Goal: Information Seeking & Learning: Find contact information

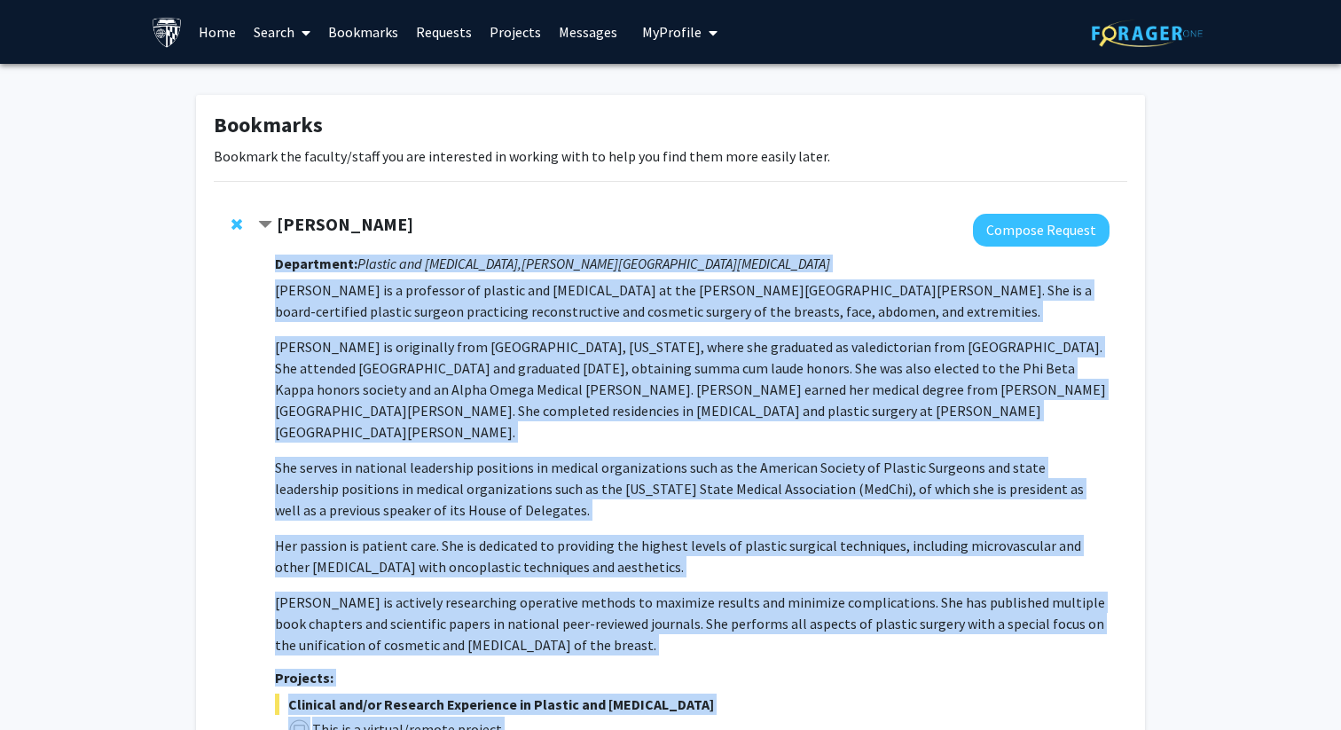
drag, startPoint x: 397, startPoint y: 540, endPoint x: 272, endPoint y: 255, distance: 310.7
click at [272, 255] on div "[PERSON_NAME] Compose Request Department: Plastic and [MEDICAL_DATA], [PERSON_N…" at bounding box center [684, 560] width 852 height 692
copy div "Department: Plastic and [MEDICAL_DATA], [PERSON_NAME][GEOGRAPHIC_DATA][MEDICAL_…"
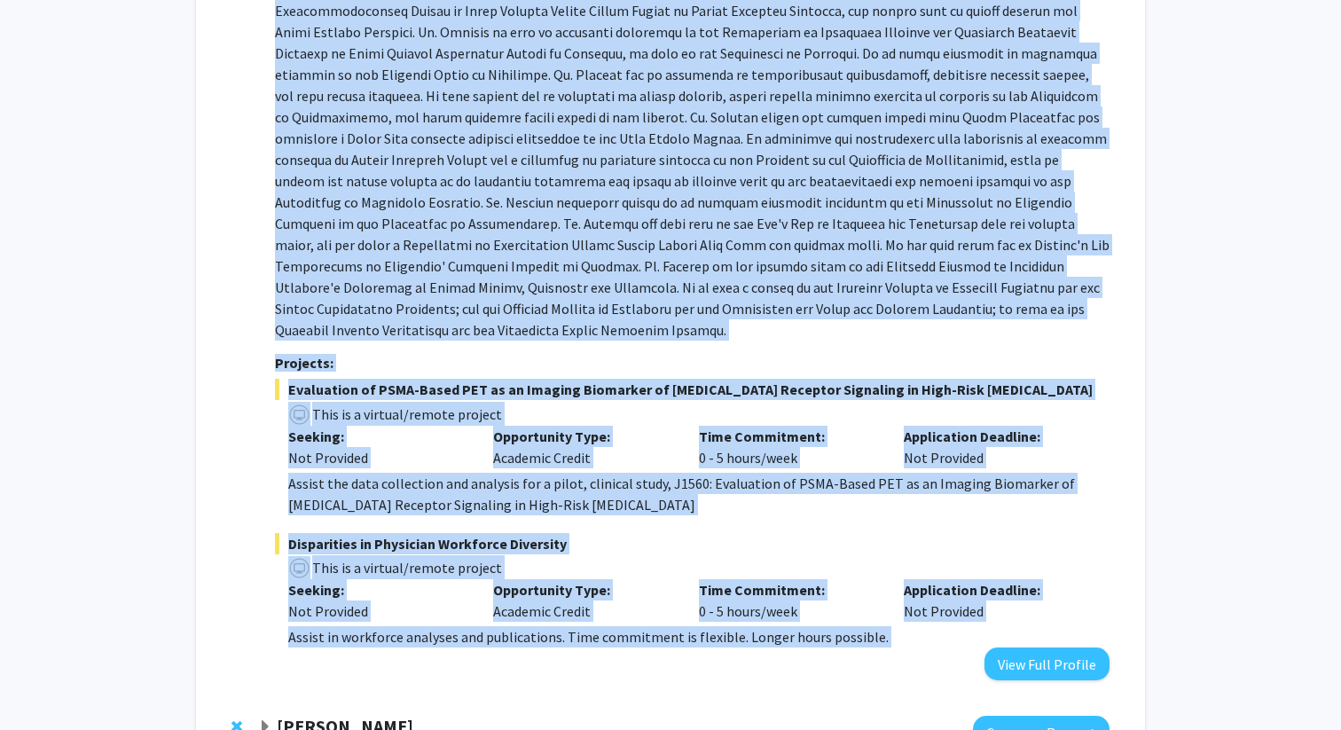
scroll to position [1029, 0]
drag, startPoint x: 283, startPoint y: 318, endPoint x: 905, endPoint y: 594, distance: 680.3
click at [905, 594] on div "[PERSON_NAME] Compose Request Department: [MEDICAL_DATA] and Molecular Sciences…" at bounding box center [684, 296] width 852 height 768
copy div "[PERSON_NAME] Compose Request Department: [MEDICAL_DATA] and Molecular Sciences…"
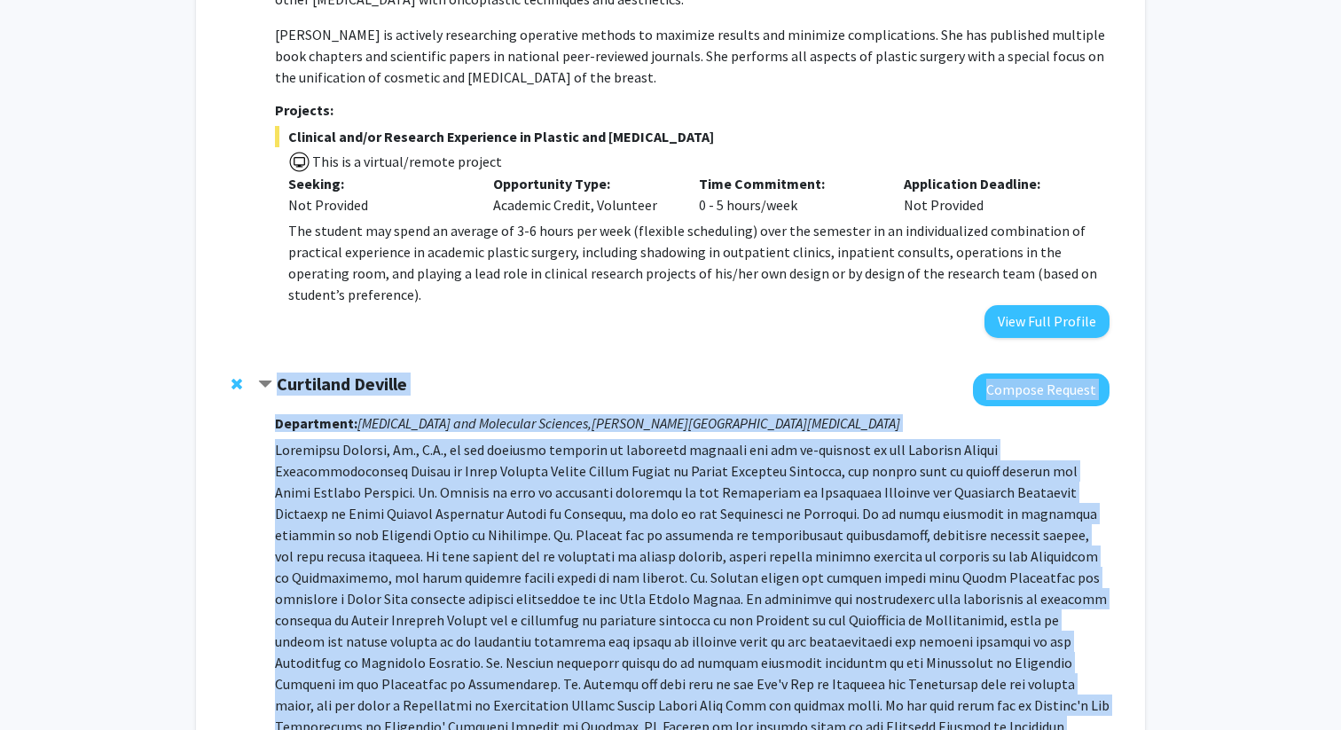
scroll to position [565, 0]
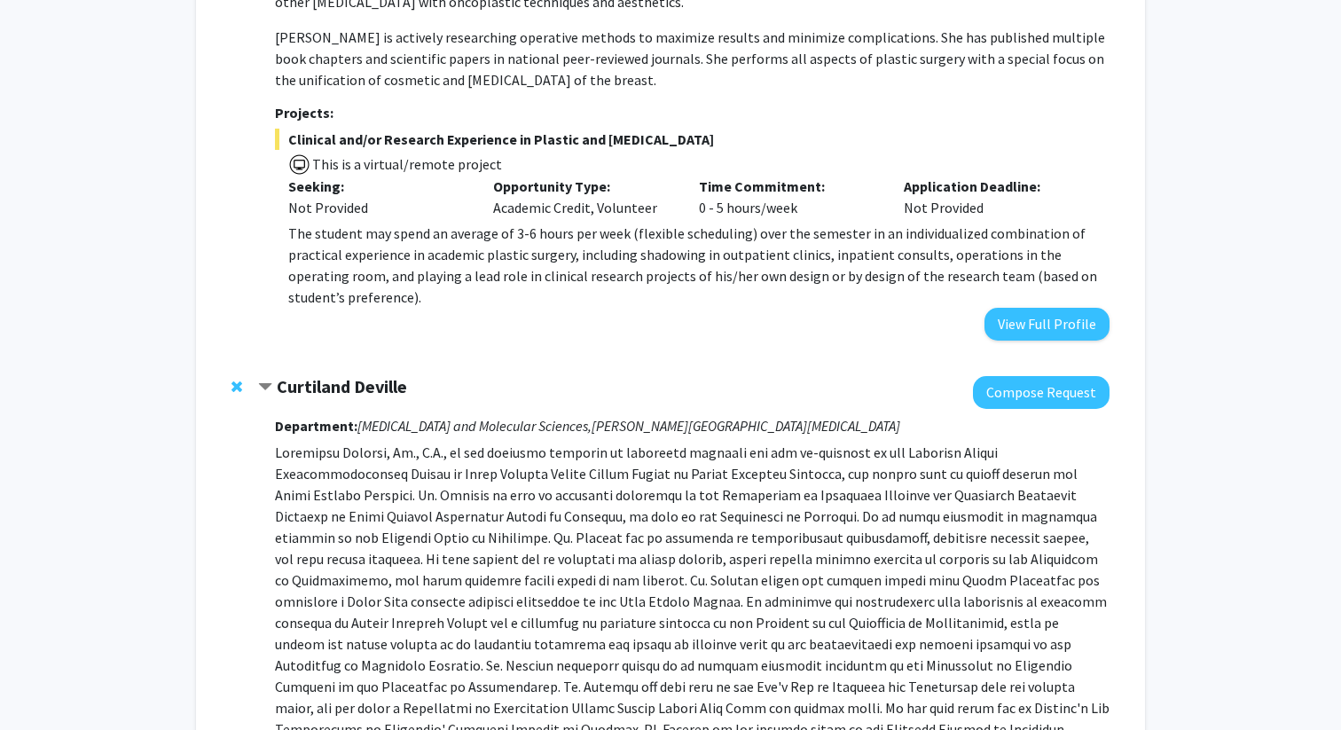
click at [636, 442] on p at bounding box center [692, 623] width 835 height 362
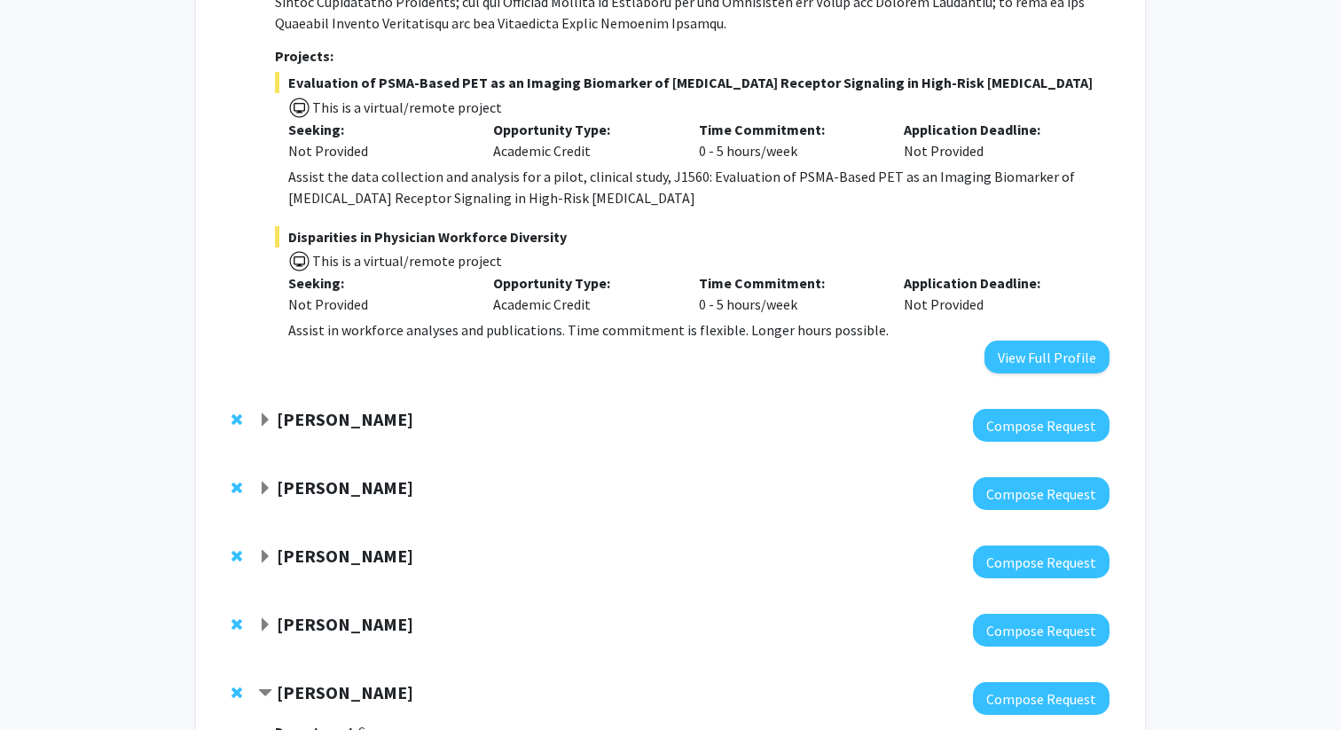
scroll to position [1374, 0]
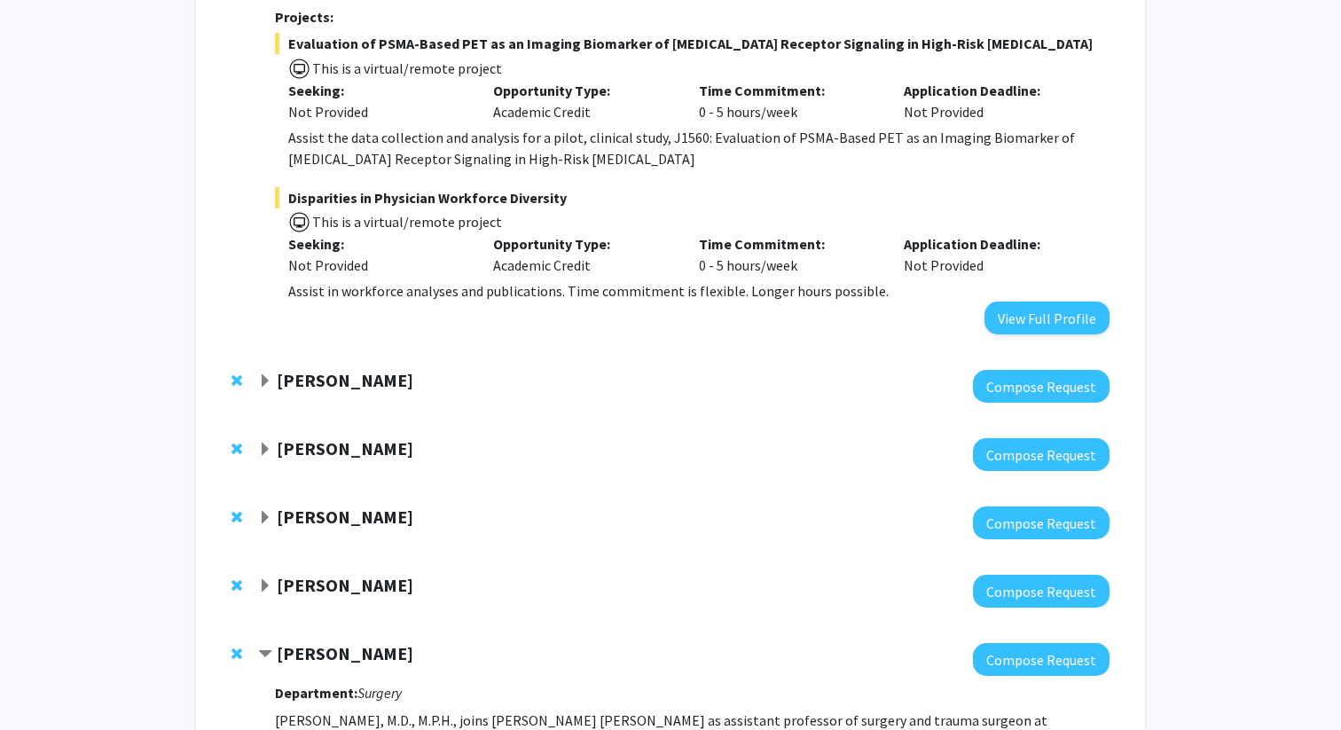
click at [312, 352] on div "[PERSON_NAME] Compose Request" at bounding box center [671, 386] width 914 height 68
click at [311, 369] on strong "[PERSON_NAME]" at bounding box center [345, 380] width 137 height 22
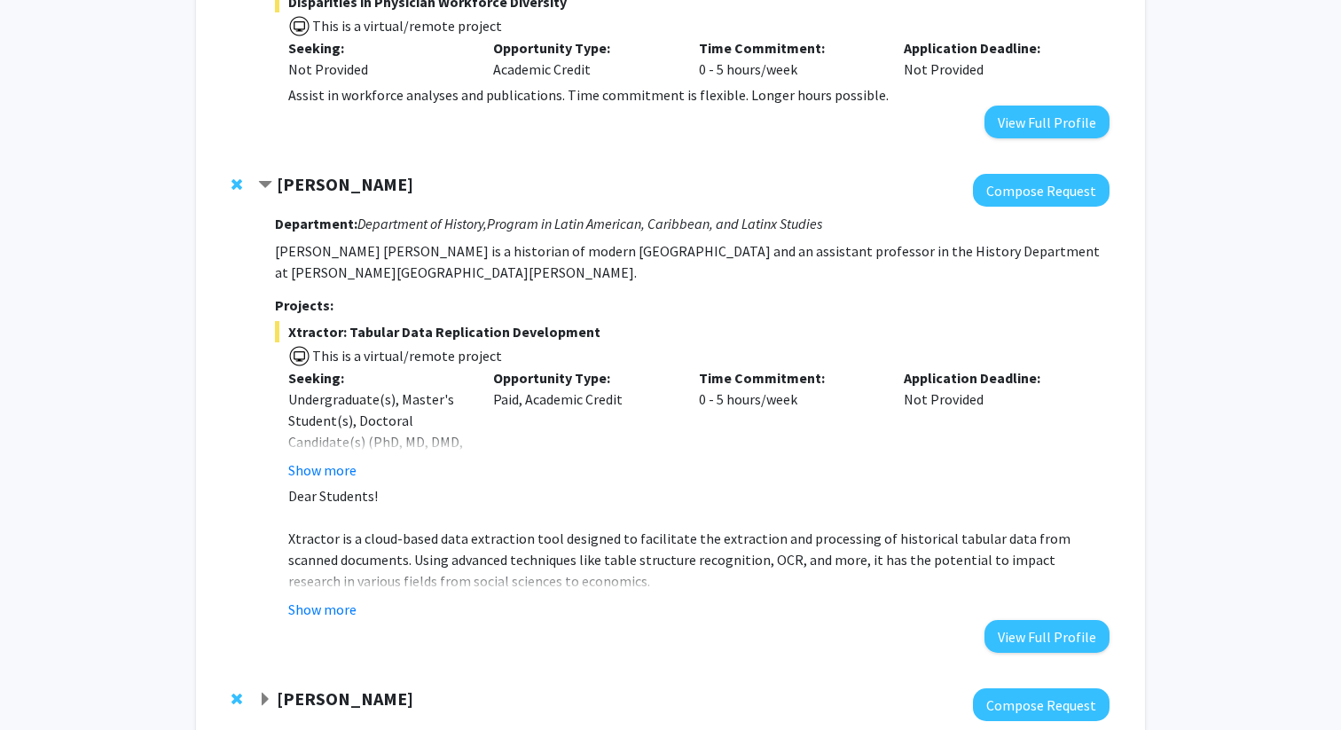
scroll to position [1583, 0]
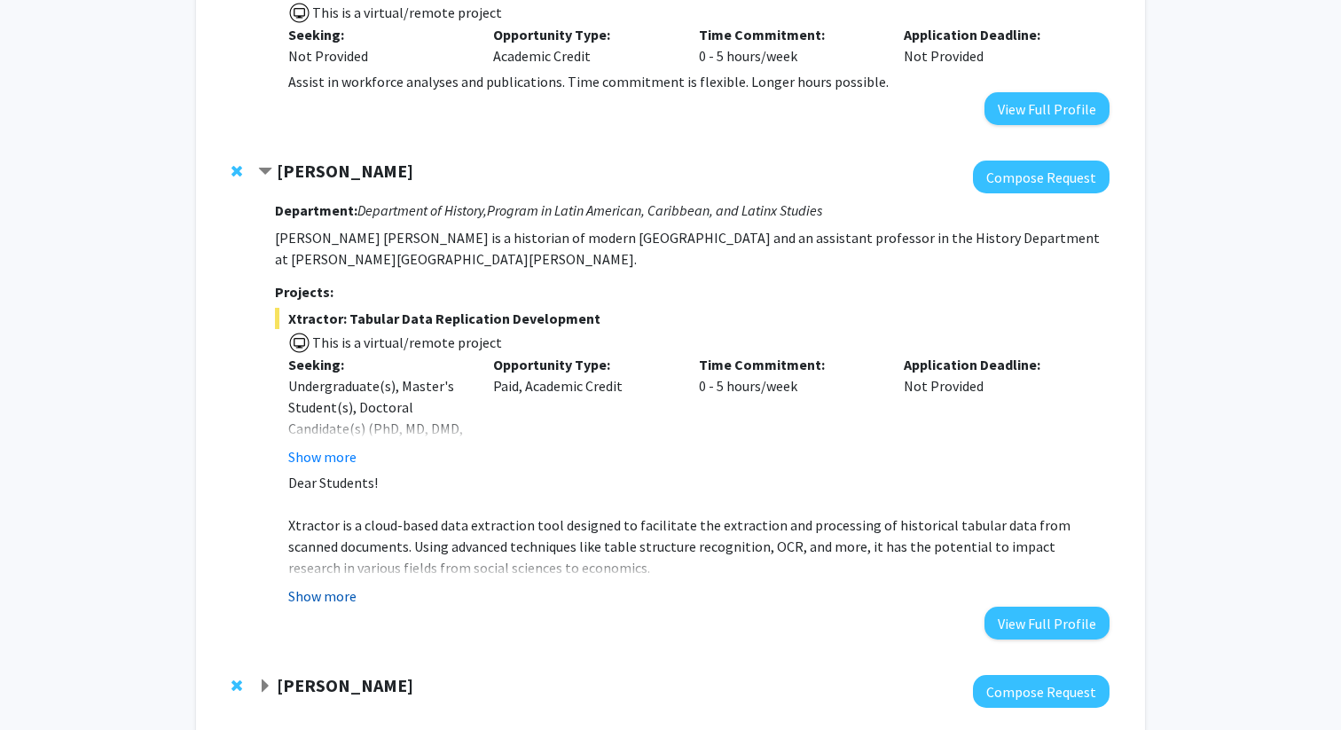
click at [317, 585] on button "Show more" at bounding box center [322, 595] width 68 height 21
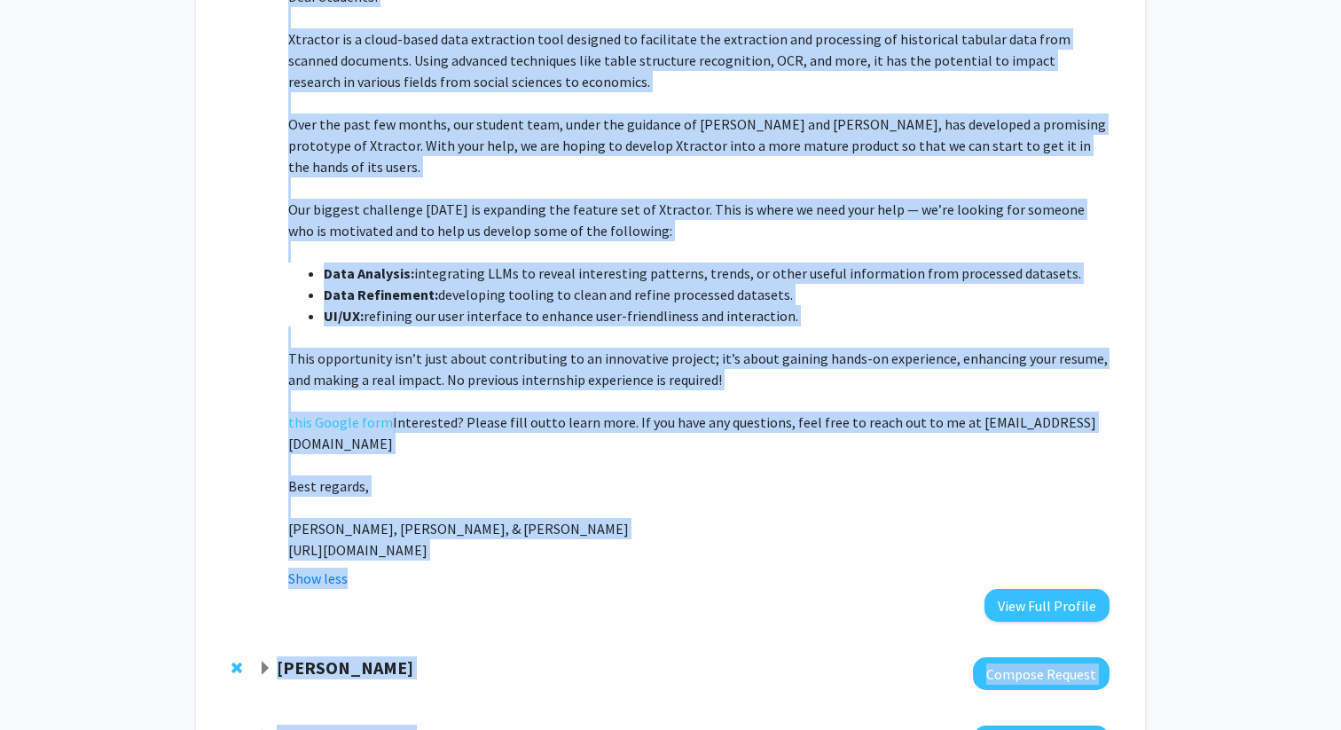
scroll to position [2102, 0]
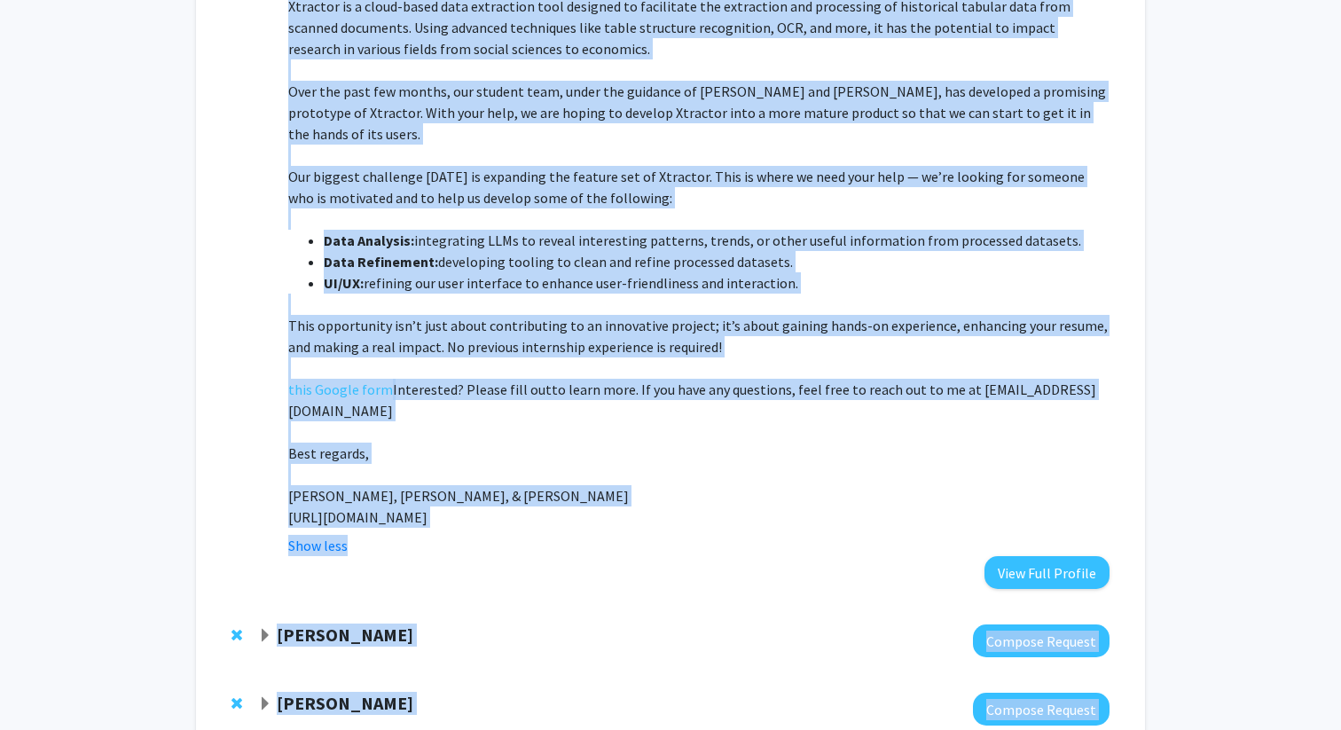
drag, startPoint x: 1112, startPoint y: 611, endPoint x: 795, endPoint y: 429, distance: 366.0
click at [795, 429] on div "[PERSON_NAME] Compose Request Department: Department of History, Program in [GE…" at bounding box center [671, 115] width 914 height 983
copy div "[PERSON_NAME] Compose Request Department: Department of History, Program in [GE…"
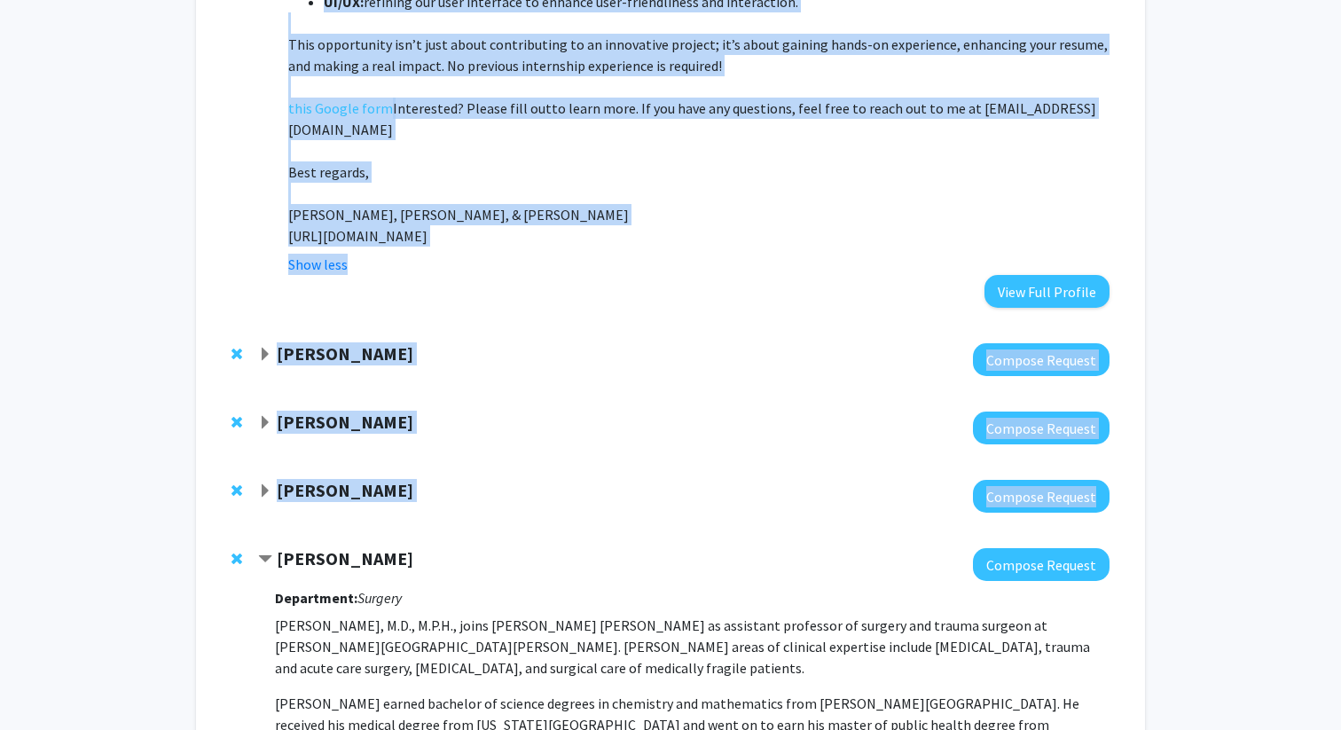
scroll to position [2380, 0]
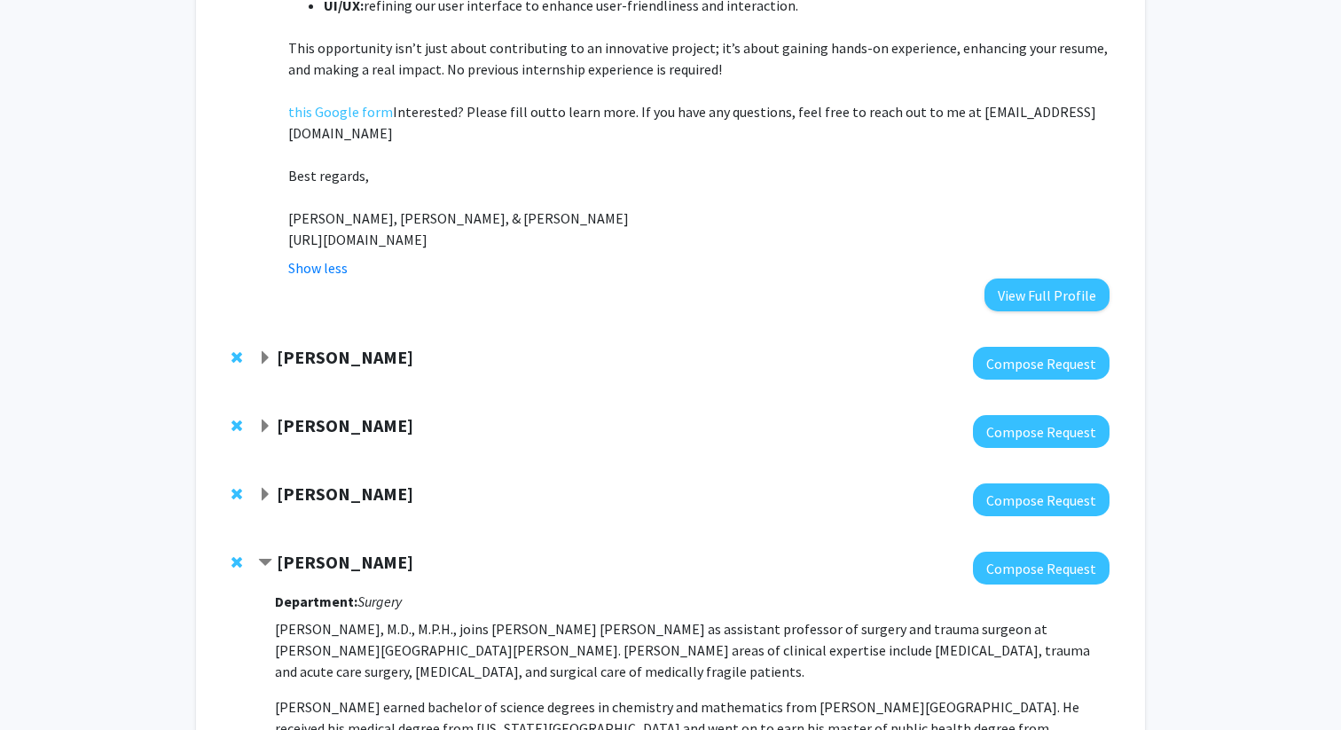
click at [362, 346] on strong "[PERSON_NAME]" at bounding box center [345, 357] width 137 height 22
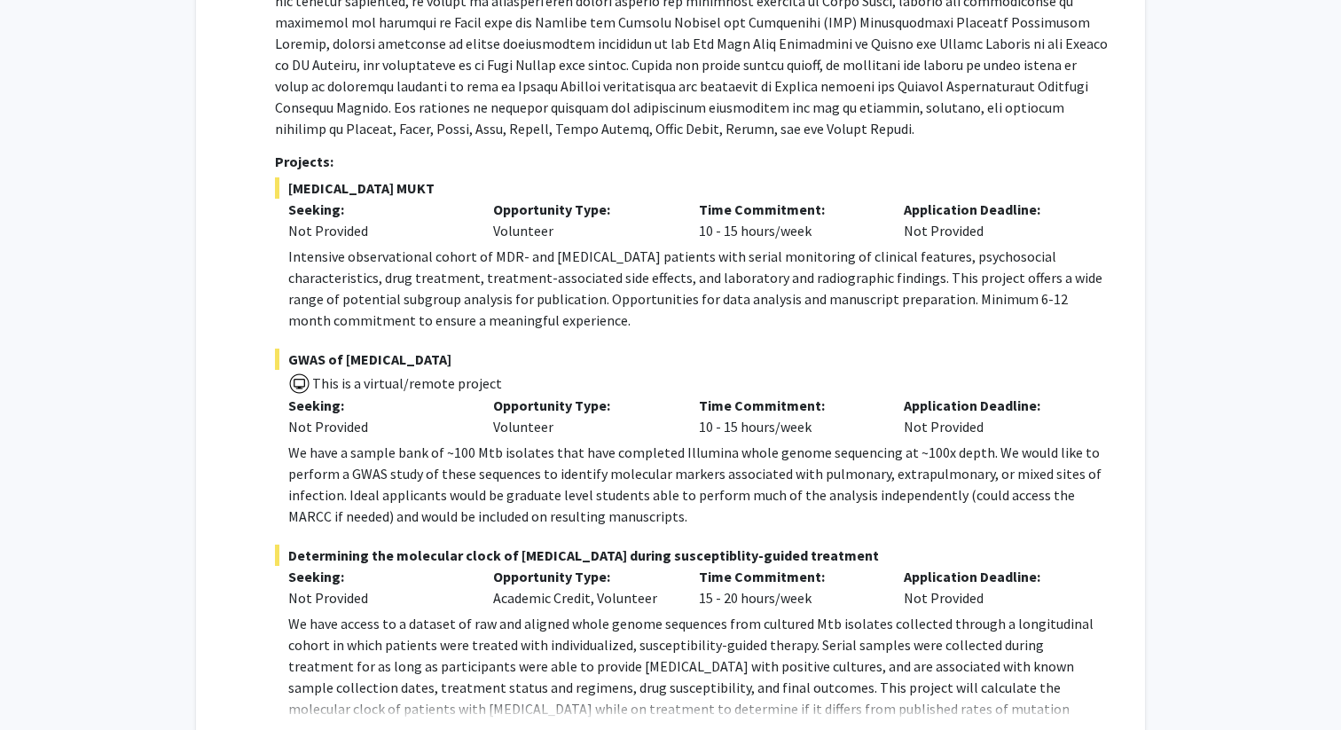
scroll to position [2912, 0]
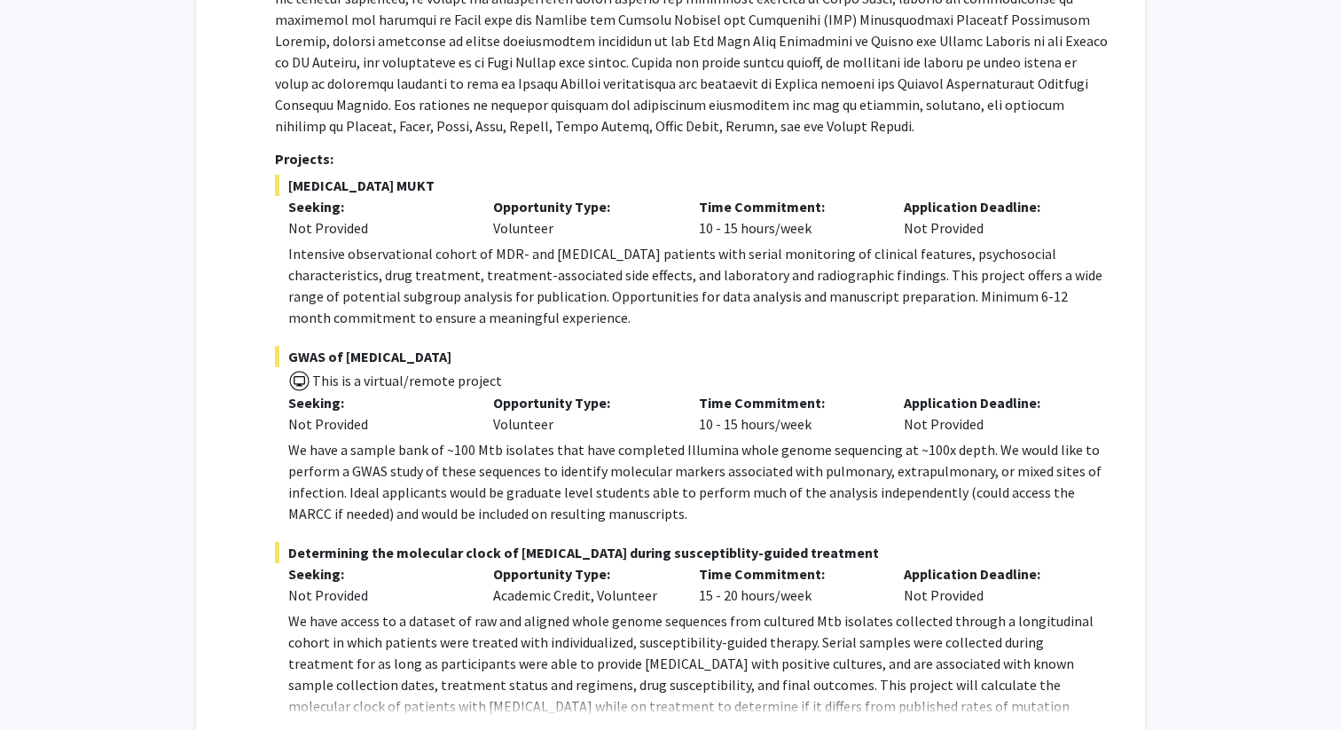
click at [350, 724] on button "Show more" at bounding box center [322, 734] width 68 height 21
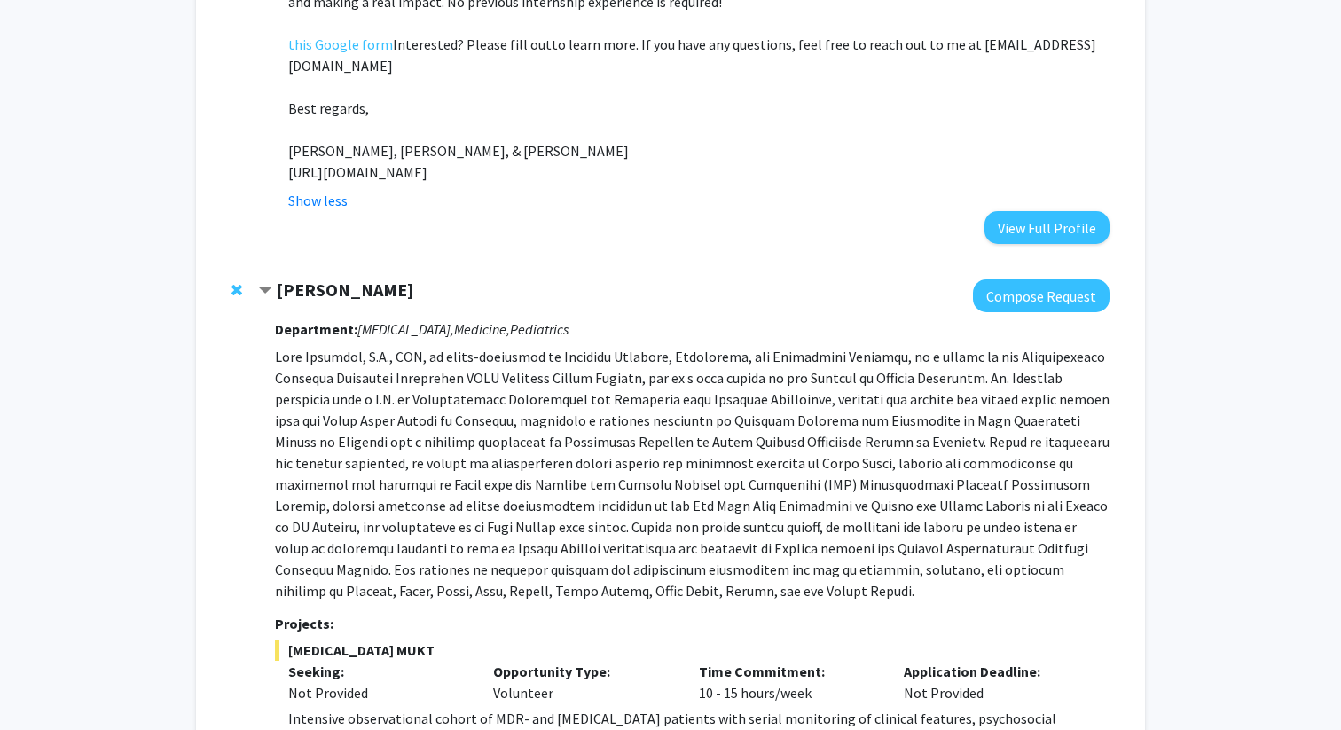
scroll to position [2439, 0]
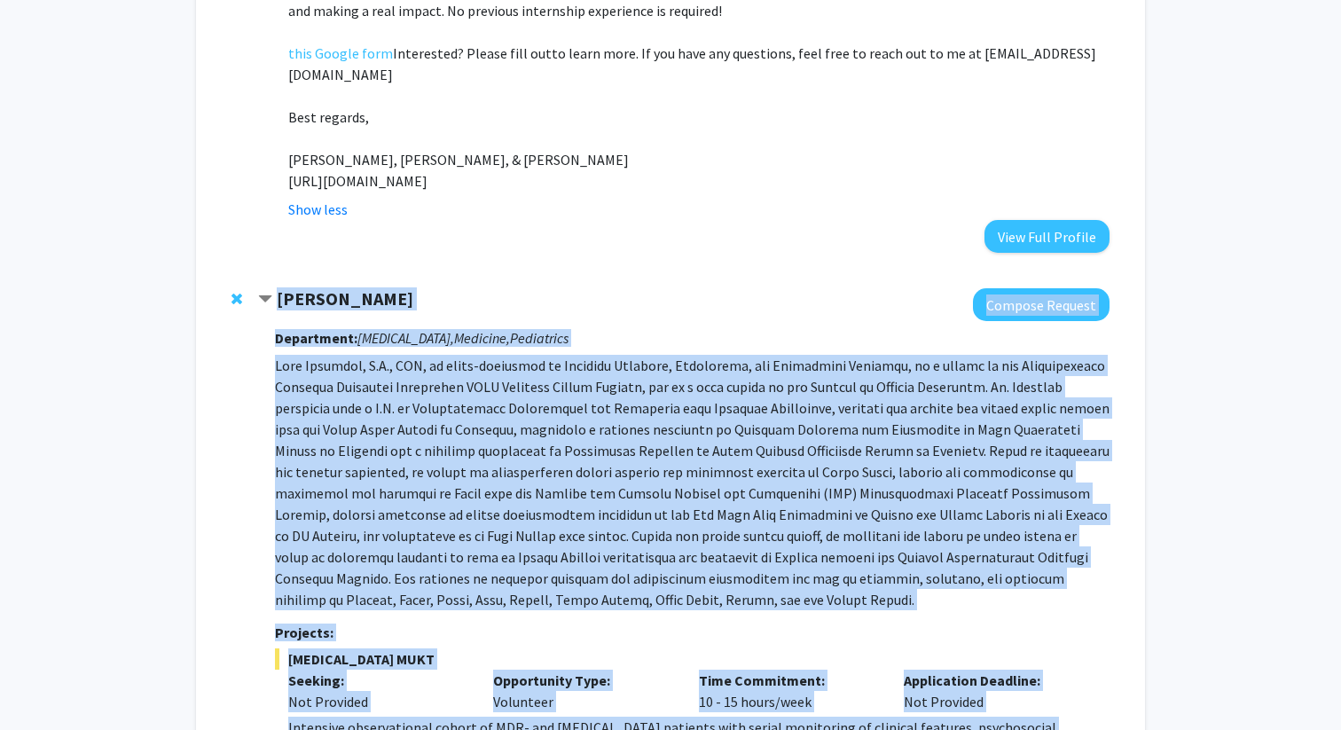
drag, startPoint x: 508, startPoint y: 709, endPoint x: 268, endPoint y: 201, distance: 561.5
copy div "[PERSON_NAME] Compose Request Department: [MEDICAL_DATA], Medicine, Pediatrics …"
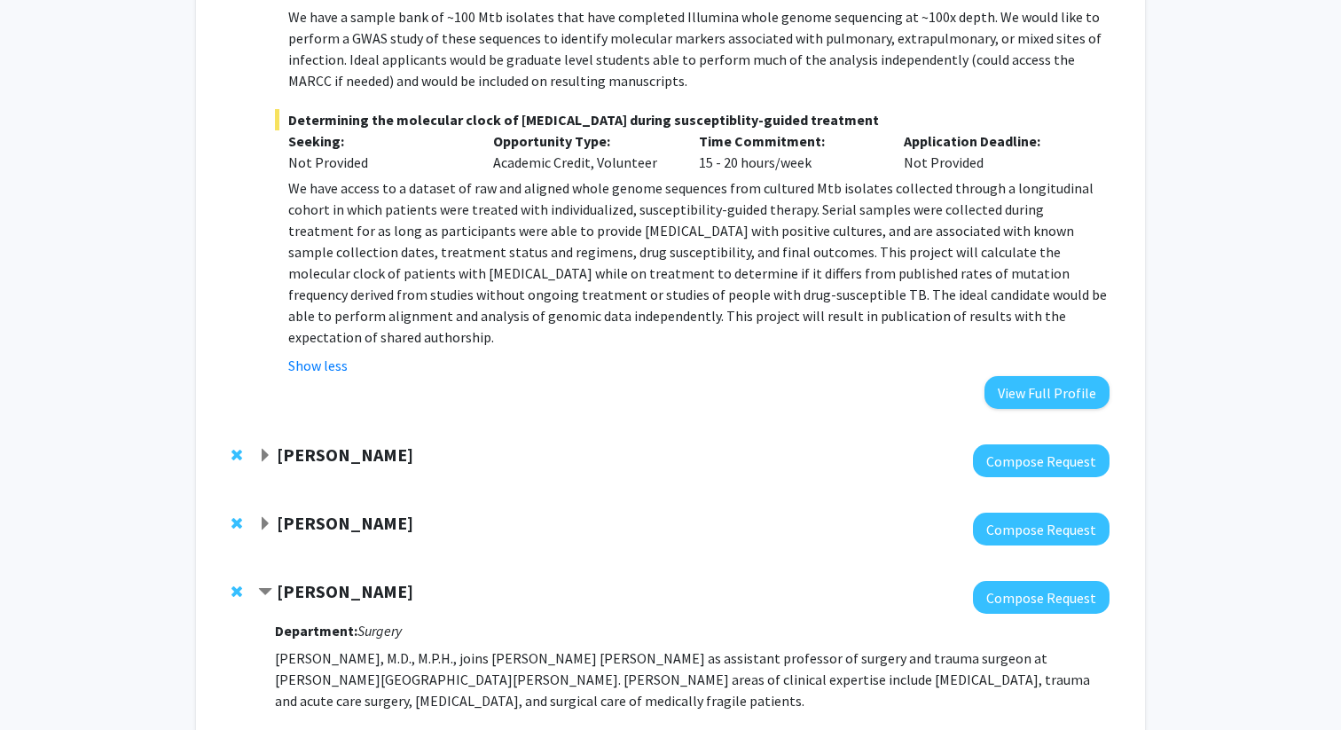
scroll to position [3351, 0]
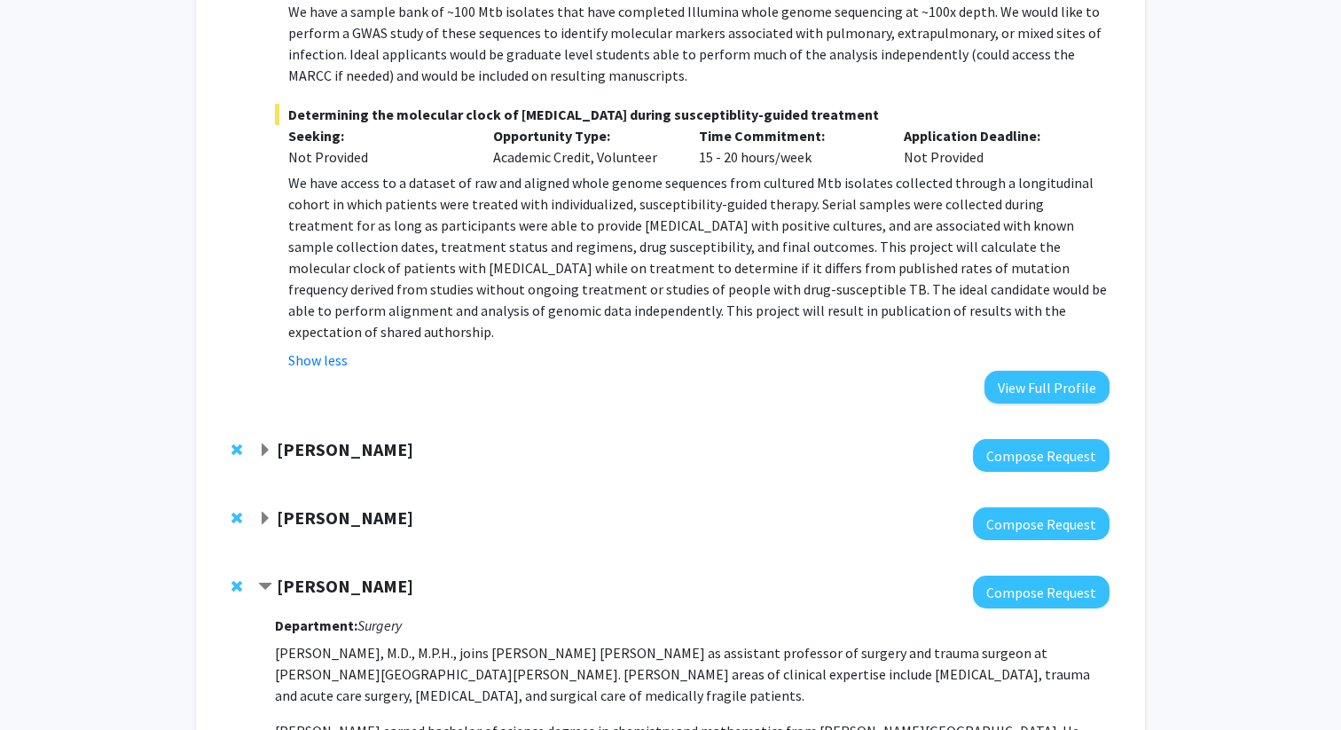
click at [351, 439] on div at bounding box center [684, 455] width 852 height 33
click at [333, 438] on strong "[PERSON_NAME]" at bounding box center [345, 449] width 137 height 22
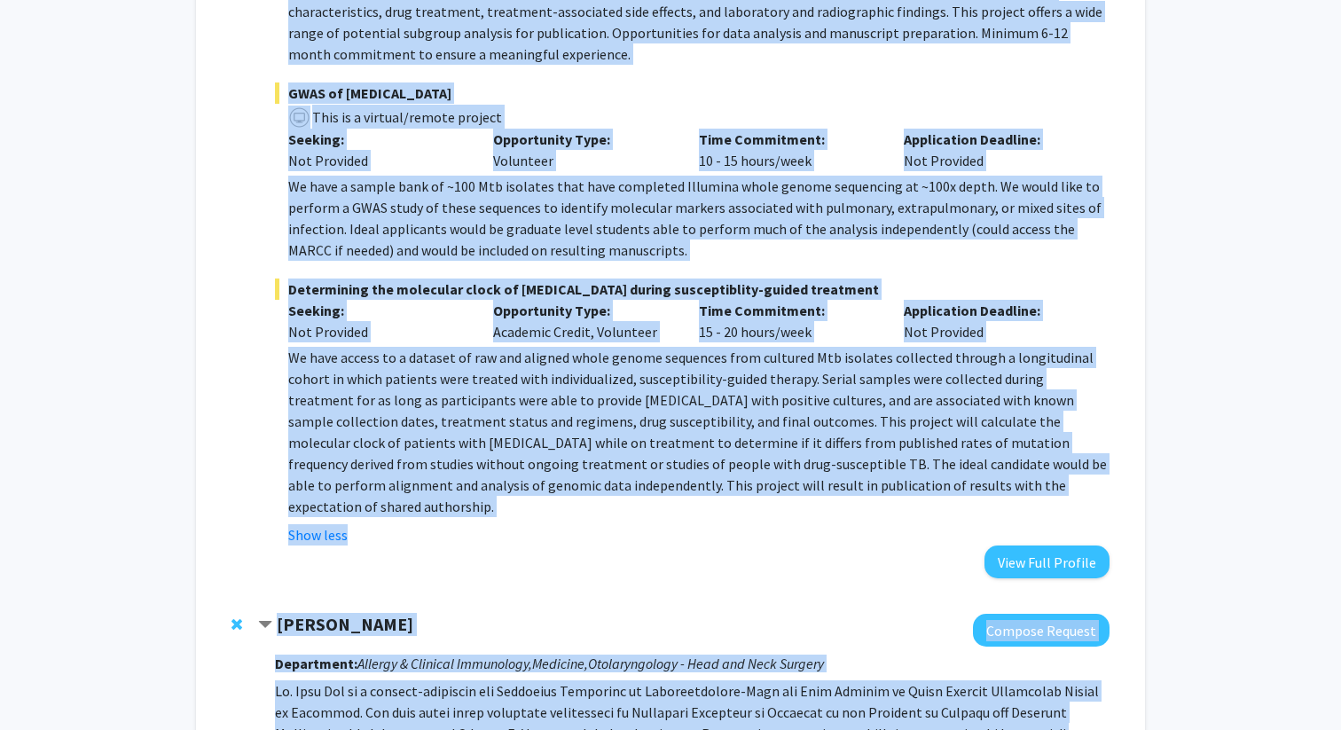
scroll to position [3053, 0]
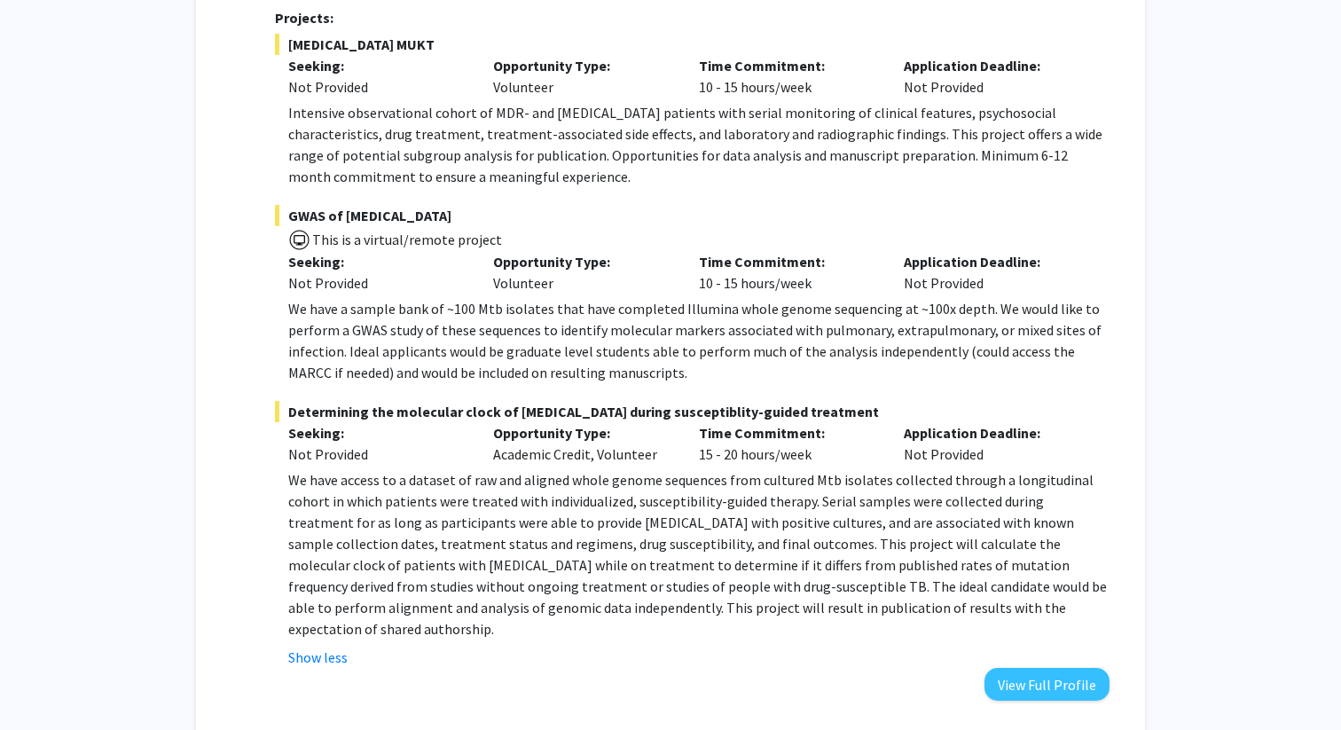
drag, startPoint x: 727, startPoint y: 570, endPoint x: 274, endPoint y: 637, distance: 457.3
copy div "Lore Ips Dolorsi Ametcon Adipiscing: Elitsed & Doeiusmo Temporinci, Utlabore, E…"
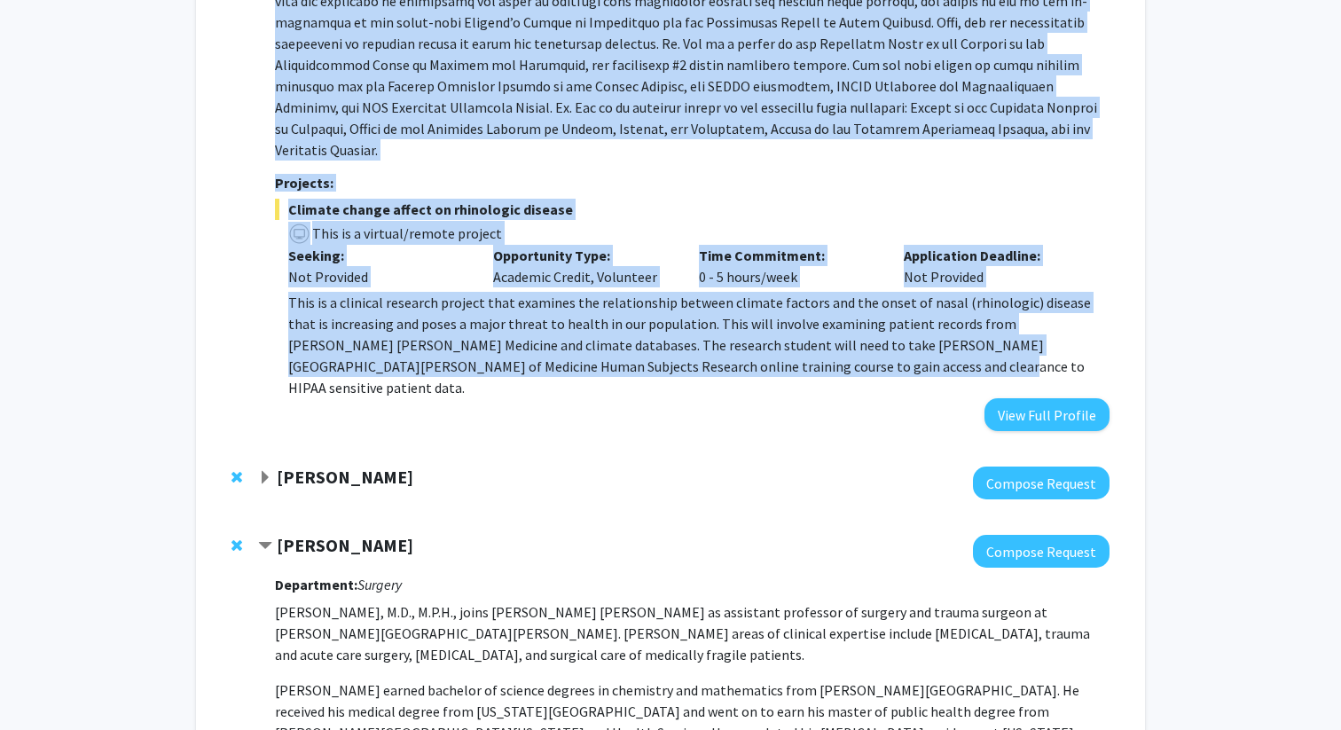
scroll to position [4095, 0]
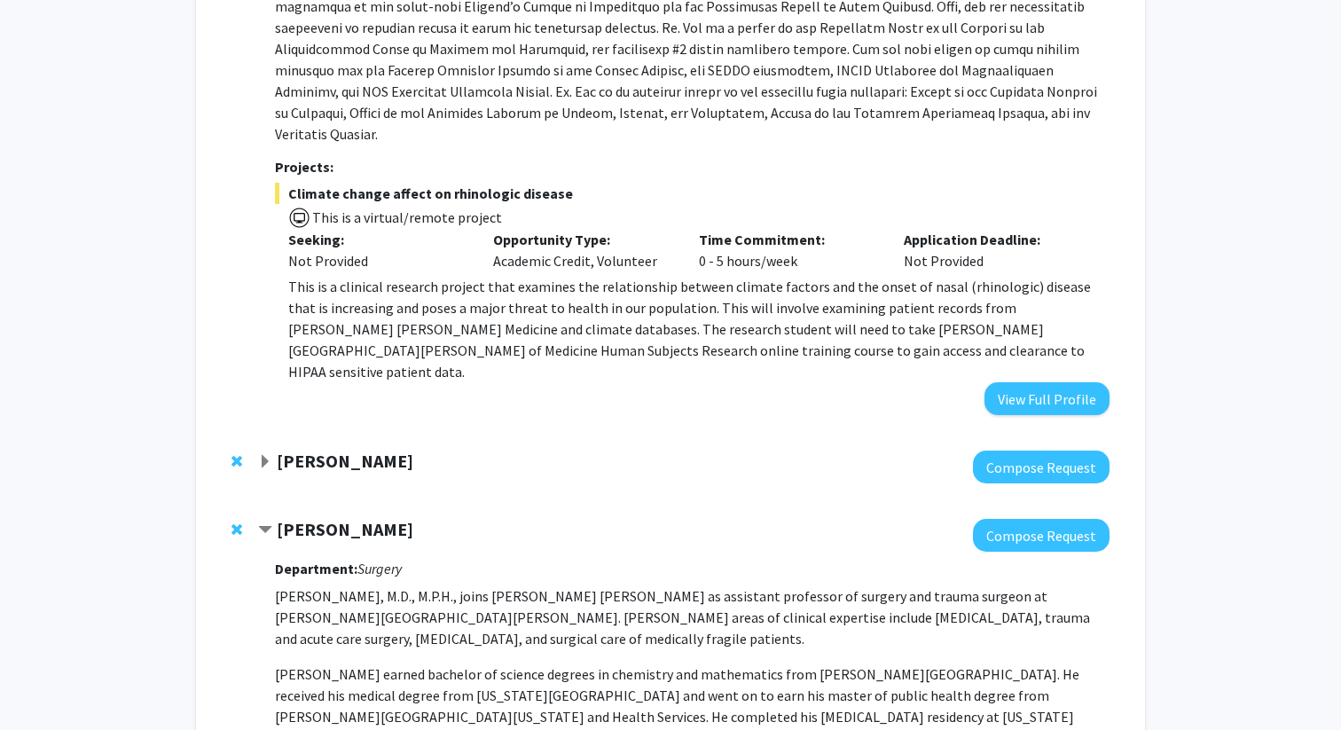
click at [372, 450] on strong "[PERSON_NAME]" at bounding box center [345, 461] width 137 height 22
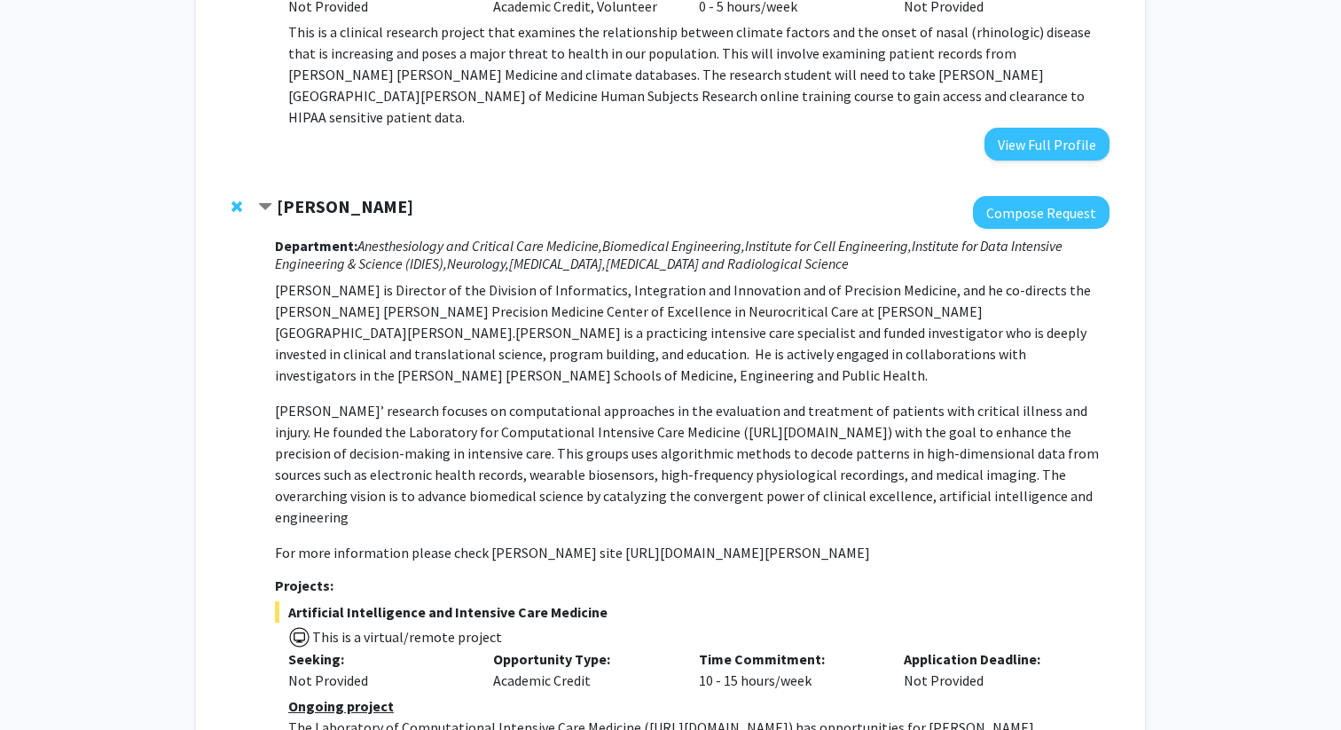
scroll to position [4342, 0]
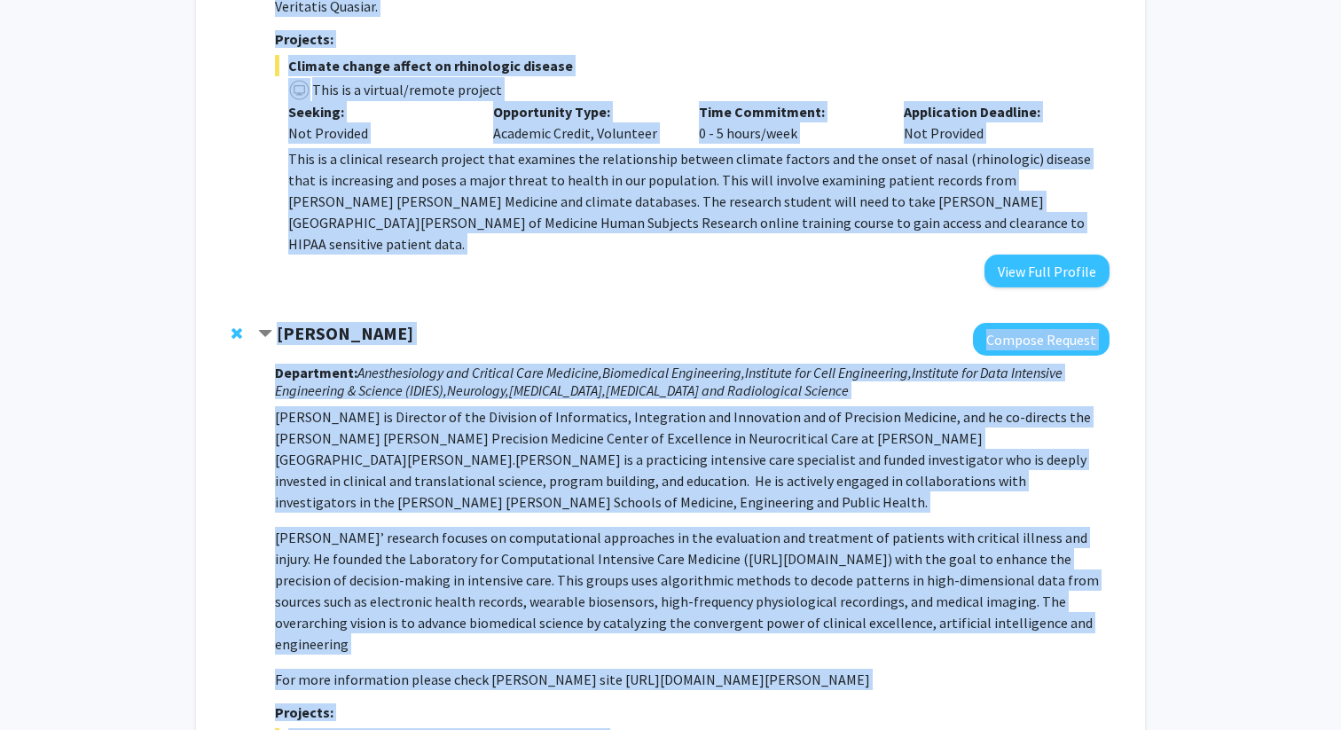
scroll to position [4118, 0]
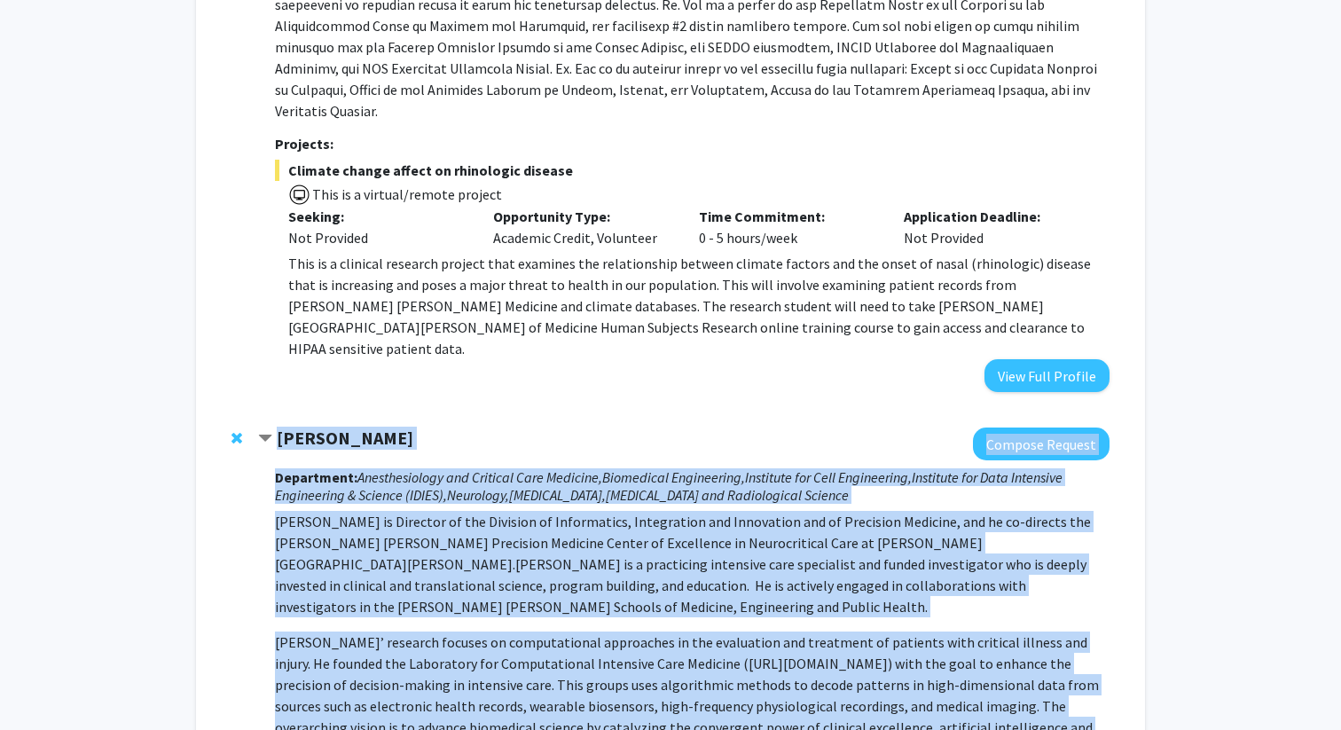
drag, startPoint x: 685, startPoint y: 631, endPoint x: 279, endPoint y: 285, distance: 533.6
copy div "Loremi Dolorsi Ametcon Adipisc Elitseddoe: Temporincididu utl Etdolore Magn Ali…"
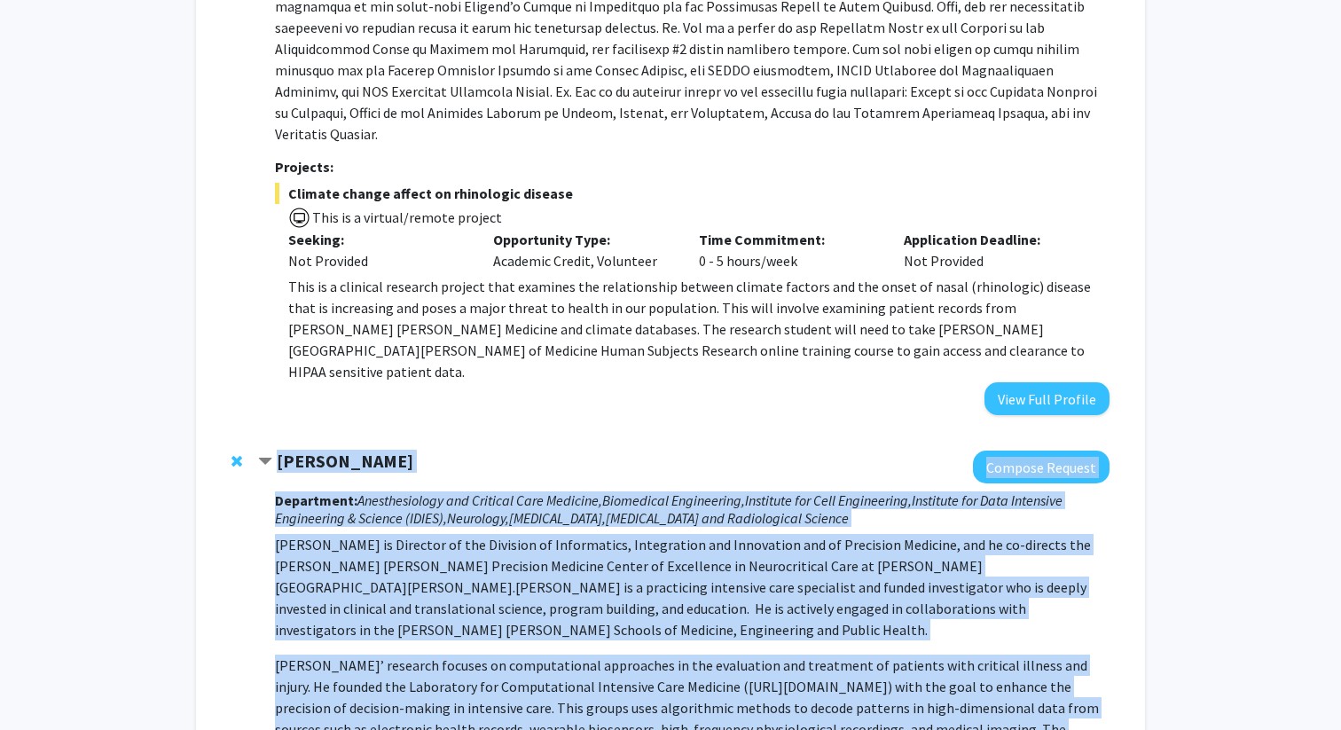
scroll to position [4097, 0]
